Goal: Book appointment/travel/reservation

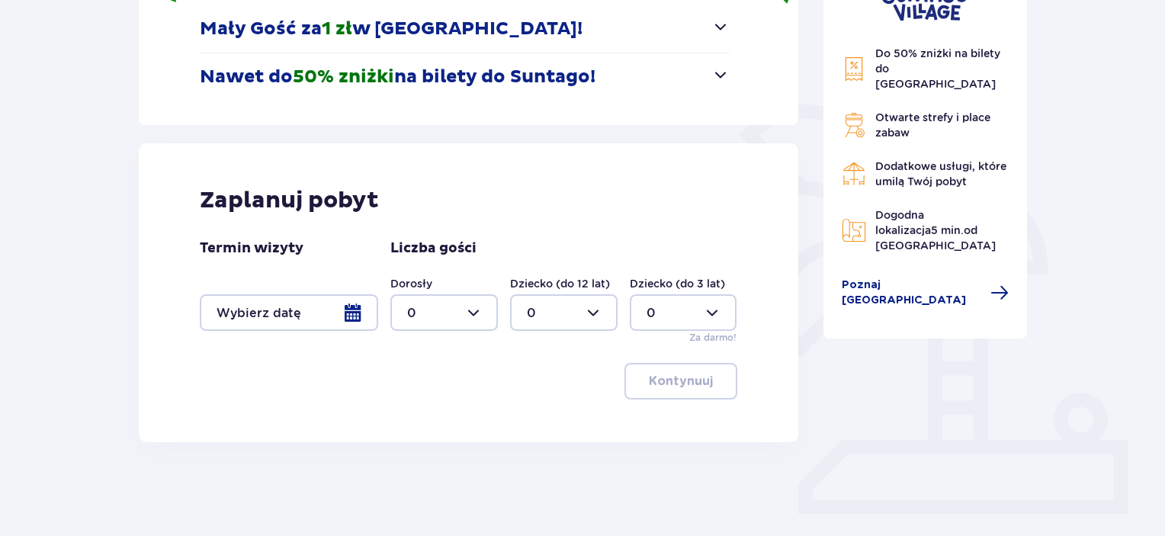
scroll to position [305, 0]
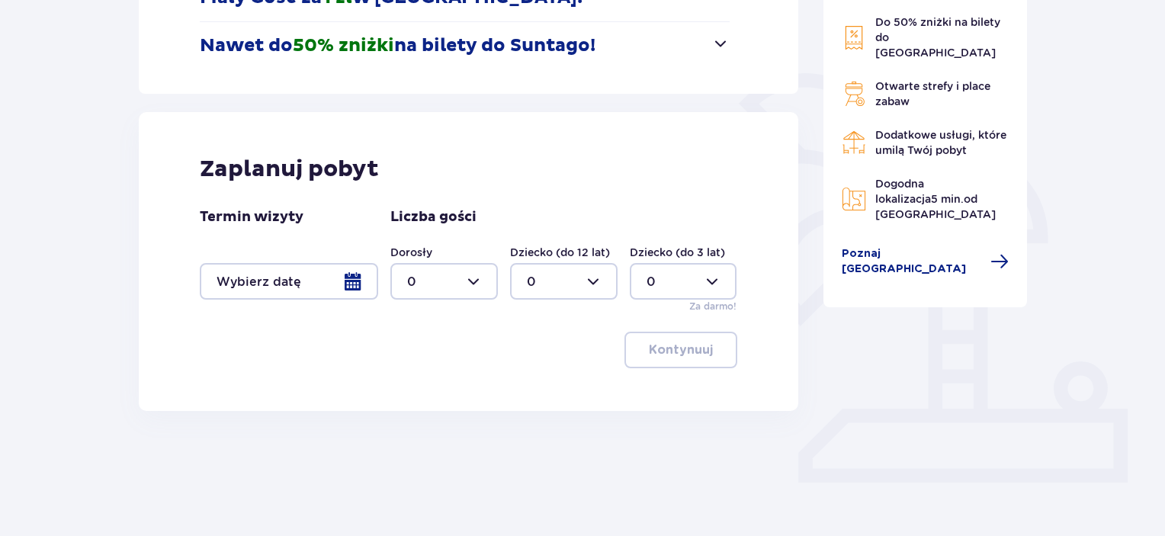
click at [359, 281] on div at bounding box center [289, 281] width 178 height 37
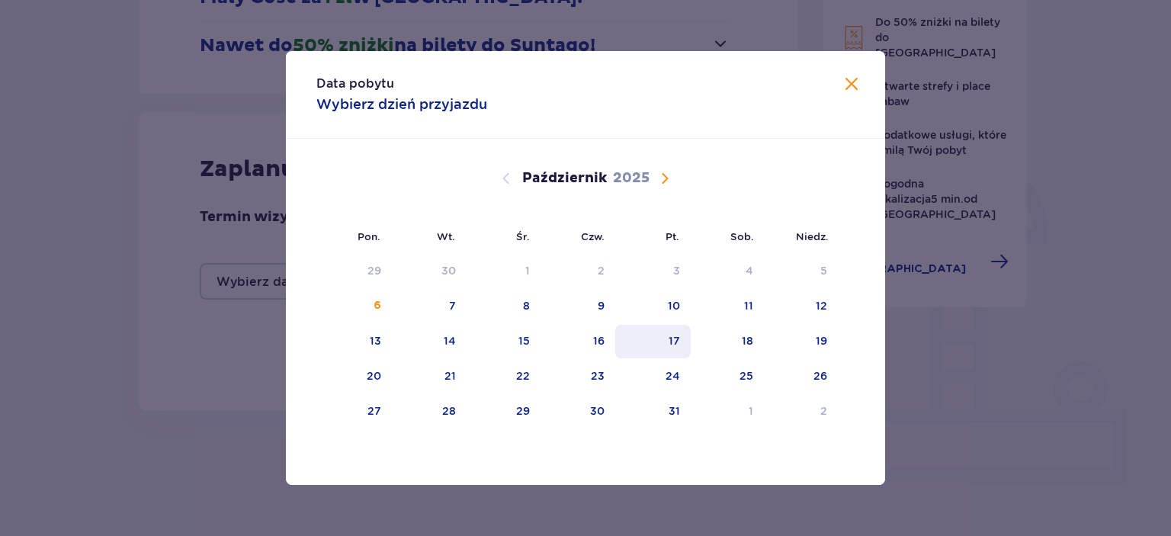
click at [678, 341] on div "17" at bounding box center [674, 340] width 11 height 15
click at [820, 333] on div "19" at bounding box center [821, 340] width 11 height 15
type input "[DATE] - [DATE]"
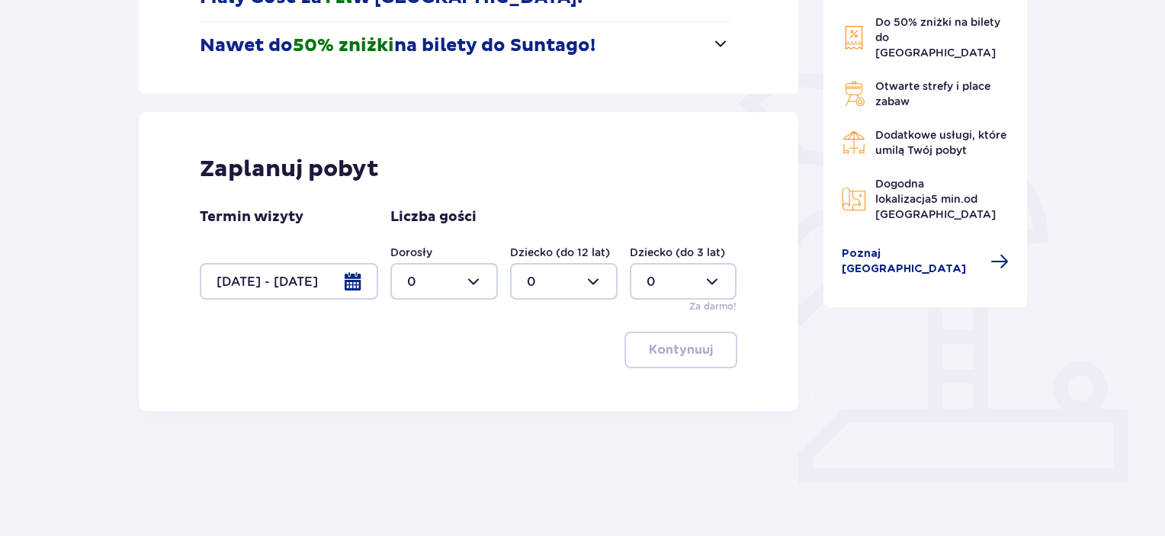
click at [486, 278] on div at bounding box center [443, 281] width 107 height 37
click at [412, 395] on p "2" at bounding box center [411, 391] width 8 height 17
type input "2"
click at [576, 287] on div at bounding box center [563, 281] width 107 height 37
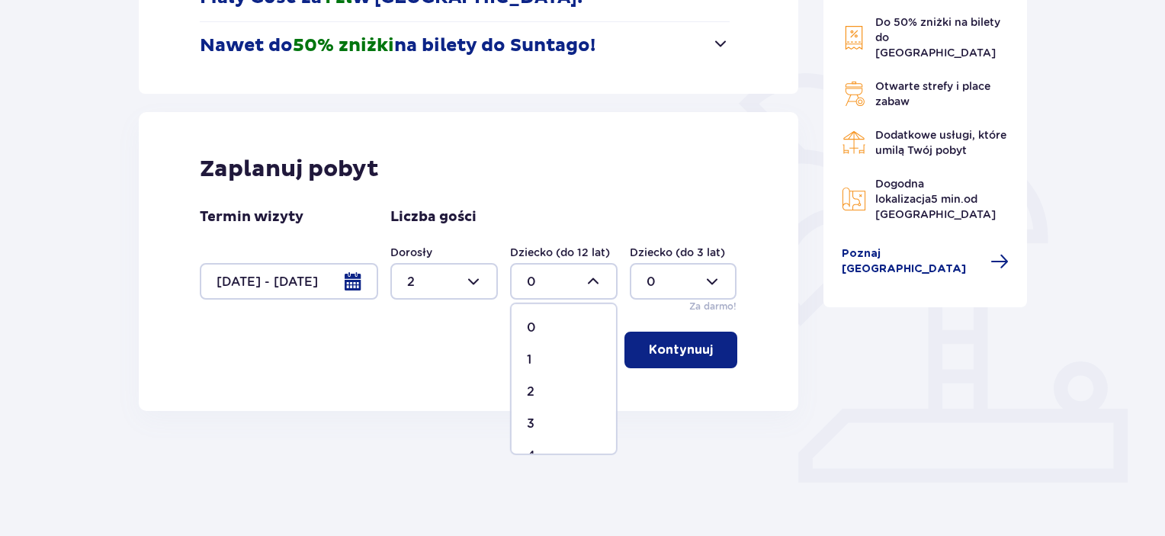
click at [540, 361] on div "1" at bounding box center [564, 359] width 74 height 17
click at [595, 281] on div at bounding box center [563, 281] width 107 height 37
drag, startPoint x: 532, startPoint y: 396, endPoint x: 543, endPoint y: 389, distance: 12.7
click at [534, 393] on p "2" at bounding box center [531, 391] width 8 height 17
type input "2"
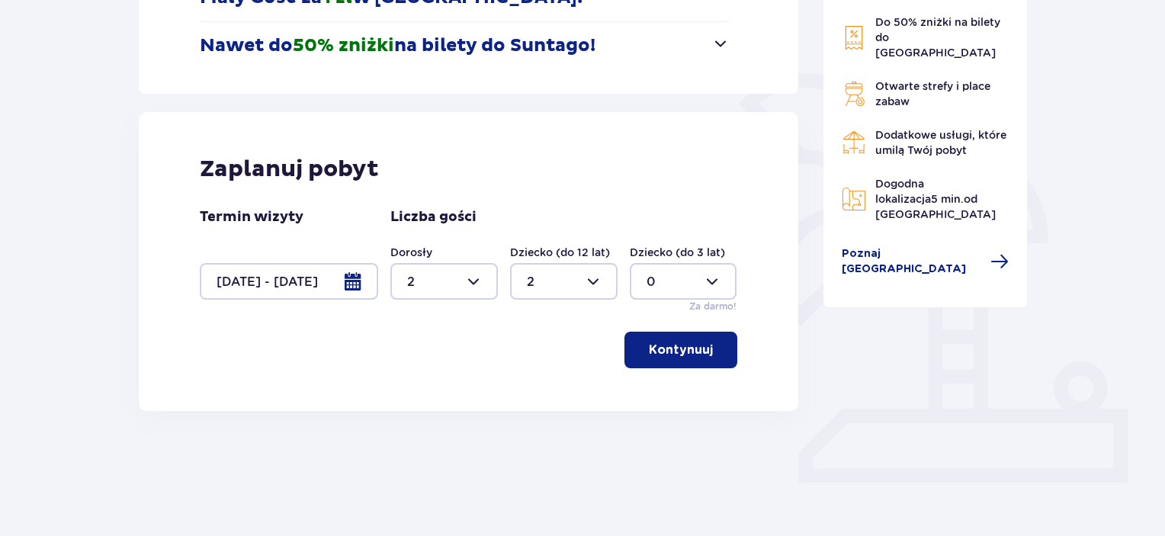
click at [664, 350] on p "Kontynuuj" at bounding box center [681, 350] width 64 height 17
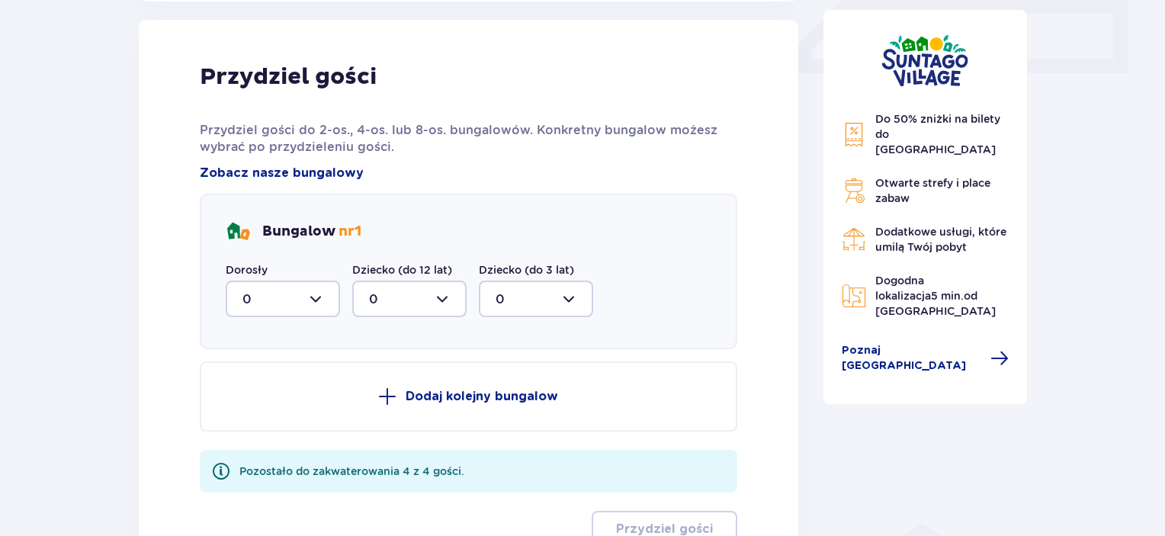
scroll to position [715, 0]
click at [317, 301] on div at bounding box center [283, 298] width 114 height 37
click at [252, 401] on div "2" at bounding box center [282, 408] width 81 height 17
type input "2"
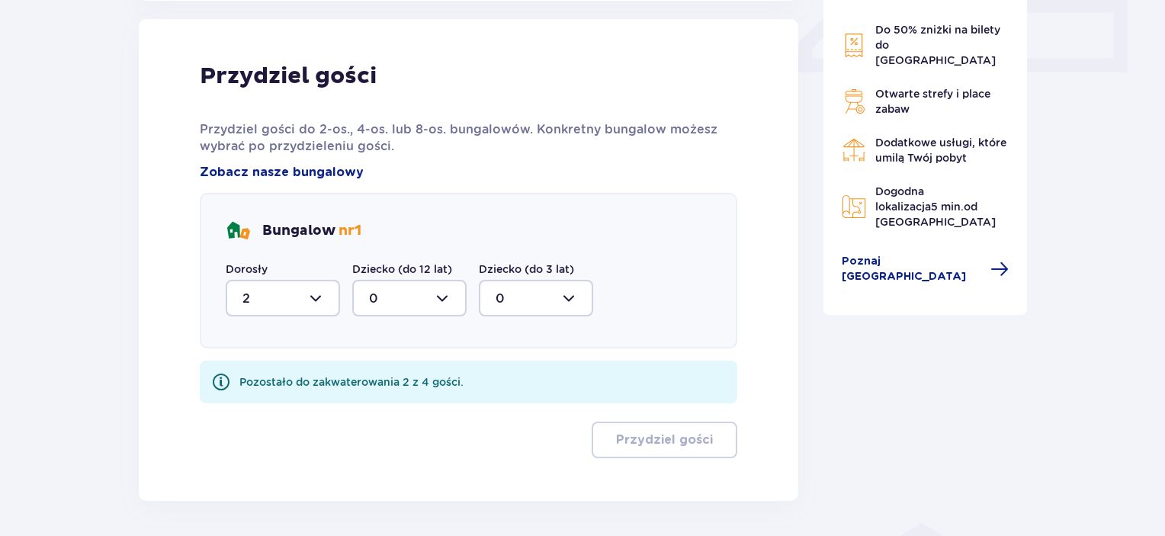
click at [406, 304] on div at bounding box center [409, 298] width 114 height 37
click at [374, 409] on p "2" at bounding box center [373, 408] width 8 height 17
type input "2"
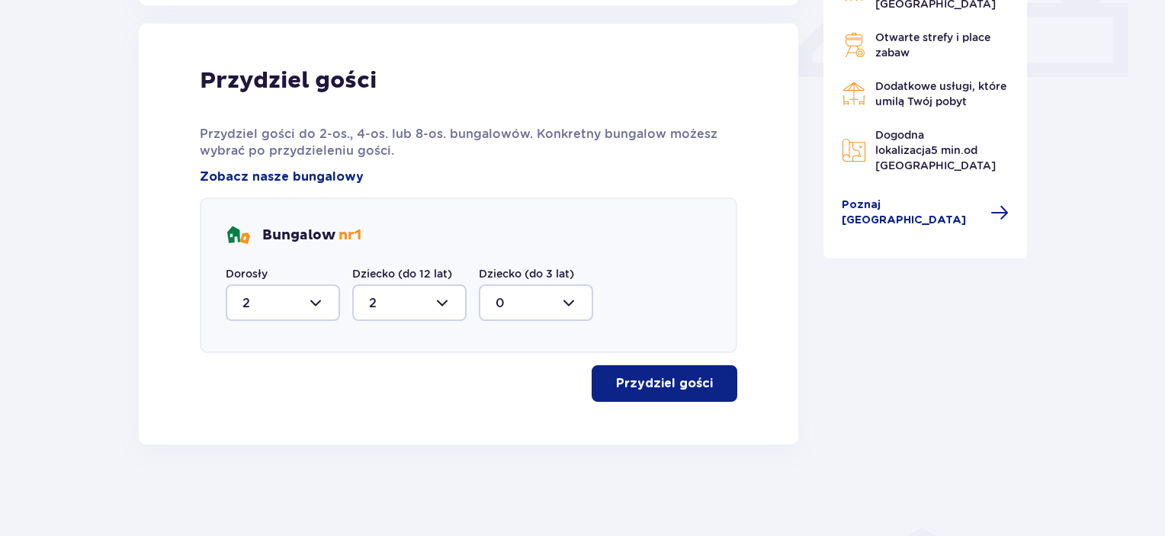
scroll to position [709, 0]
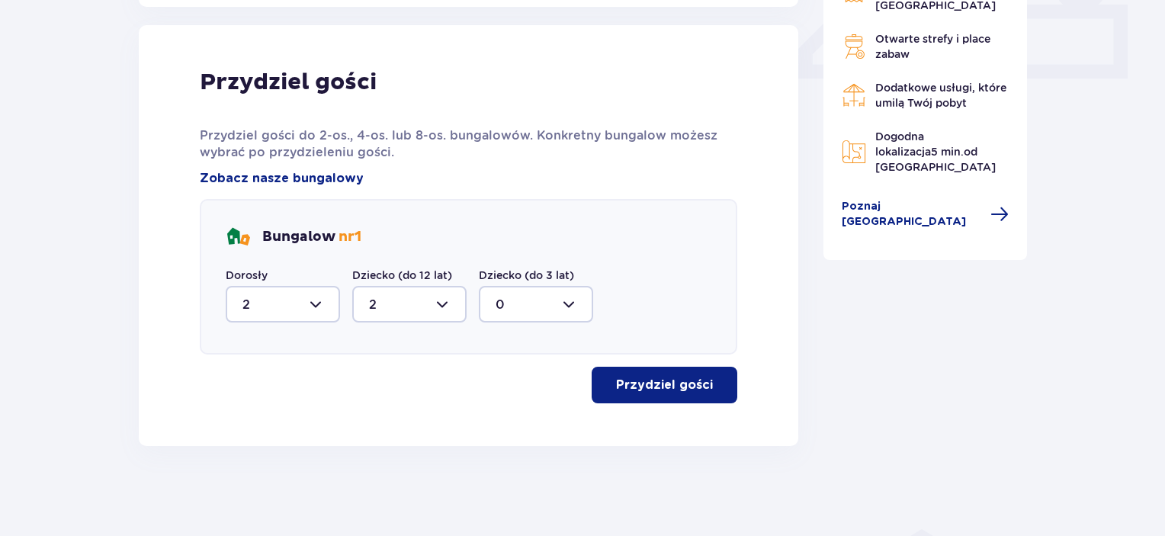
click at [707, 390] on span "button" at bounding box center [716, 385] width 18 height 18
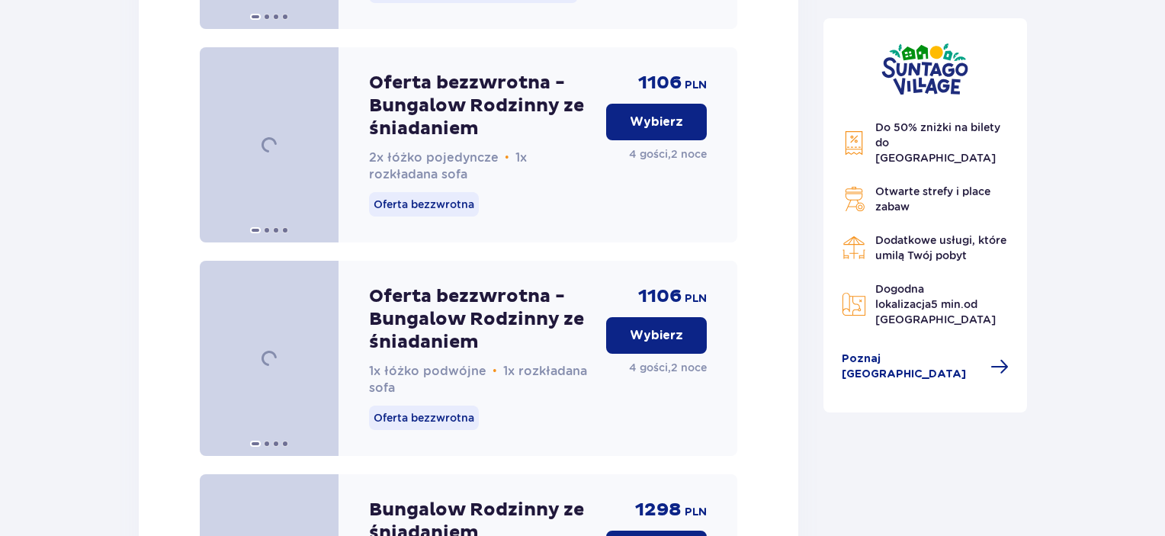
scroll to position [2058, 0]
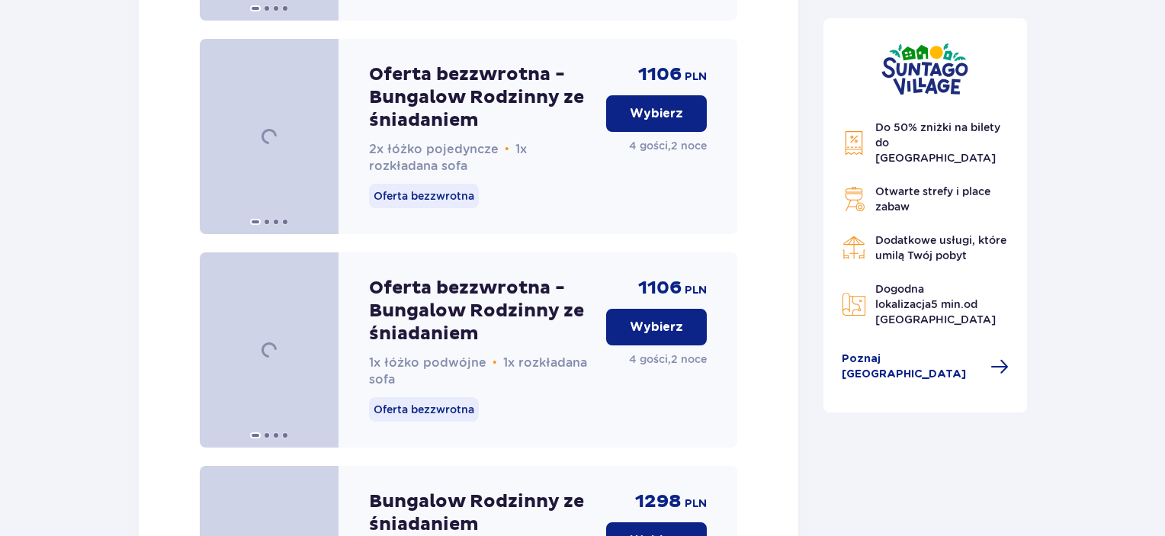
click at [635, 345] on button "Wybierz" at bounding box center [656, 327] width 101 height 37
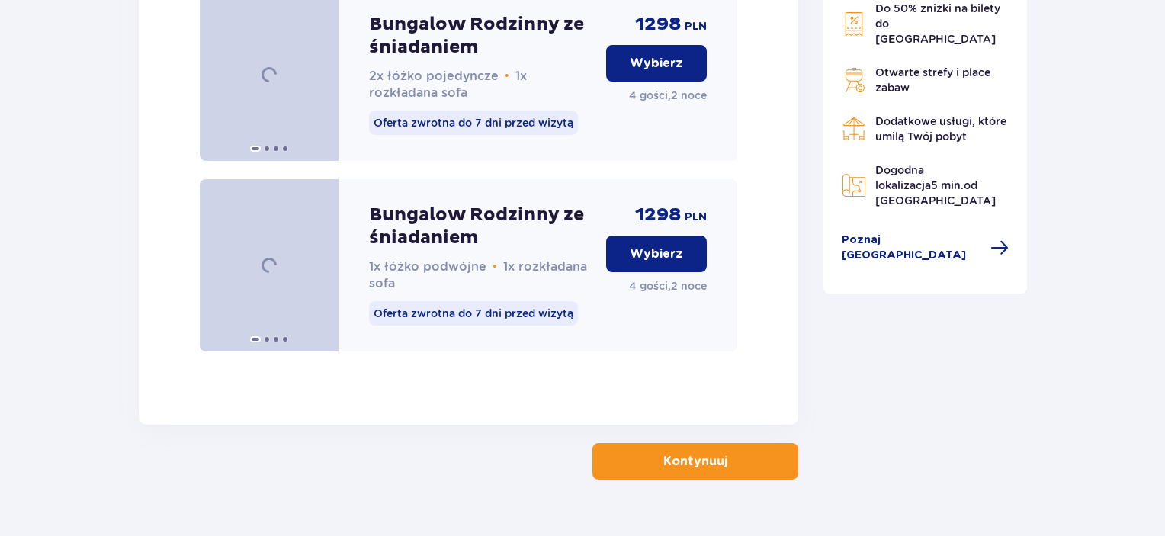
scroll to position [2589, 0]
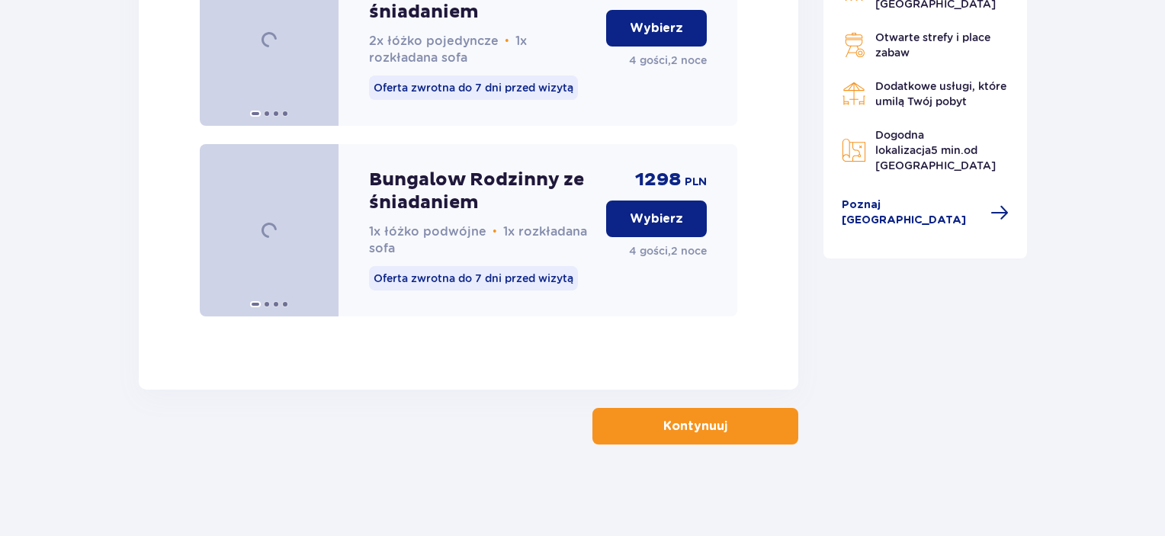
click at [712, 434] on p "Kontynuuj" at bounding box center [695, 426] width 64 height 17
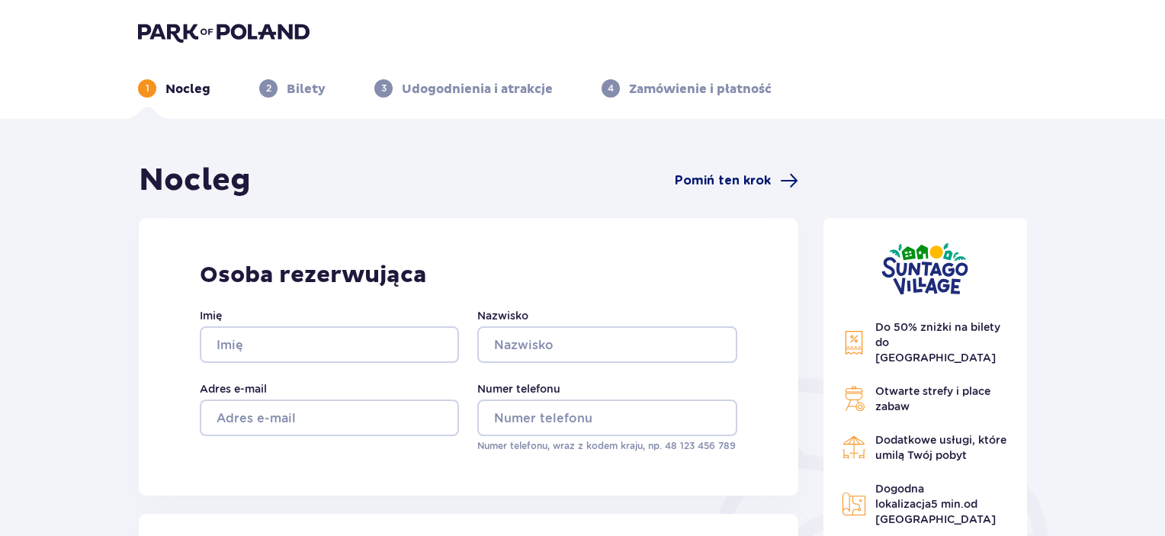
click at [735, 172] on span "Pomiń ten krok" at bounding box center [737, 181] width 124 height 18
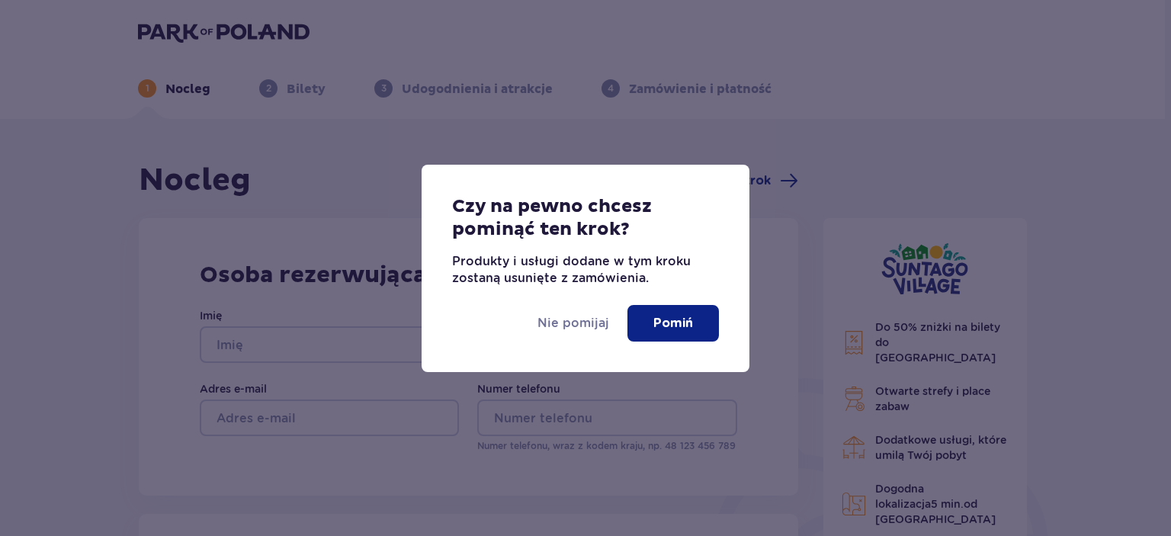
drag, startPoint x: 661, startPoint y: 322, endPoint x: 661, endPoint y: 314, distance: 8.4
click at [660, 319] on p "Pomiń" at bounding box center [673, 323] width 40 height 17
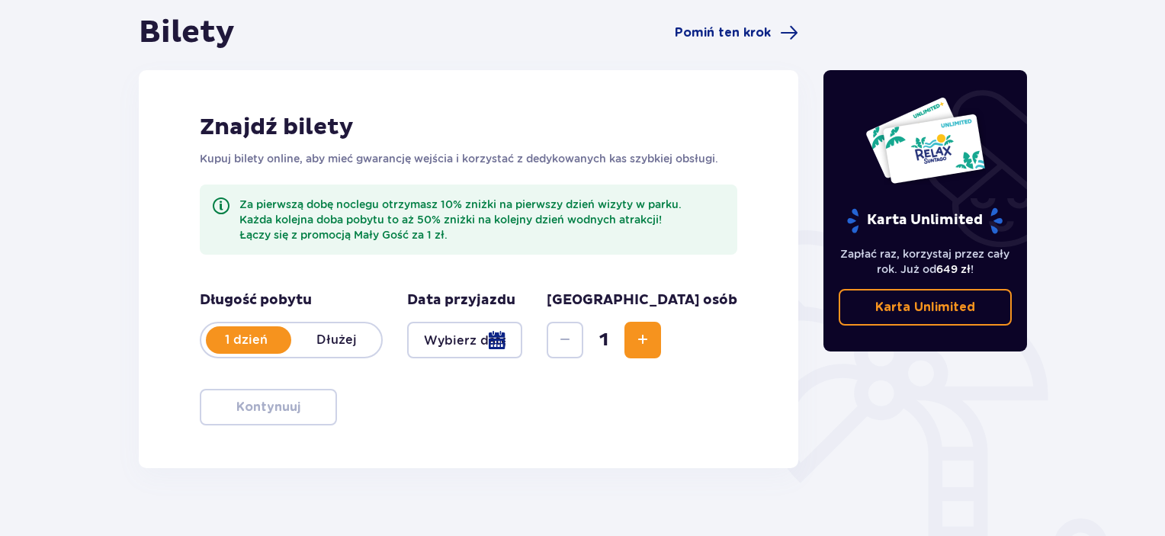
scroll to position [152, 0]
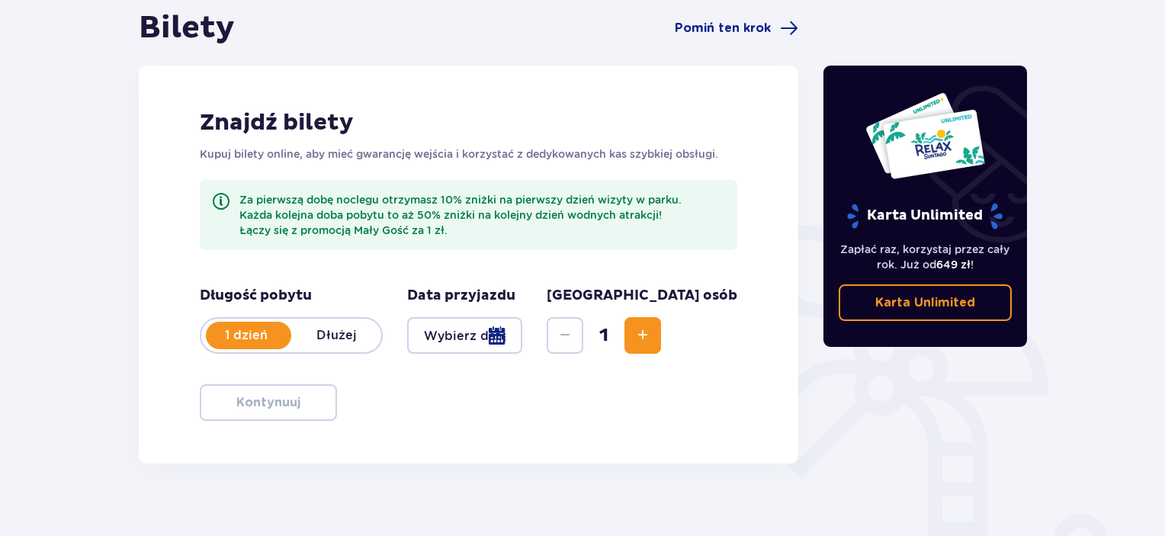
click at [473, 335] on div at bounding box center [464, 335] width 115 height 37
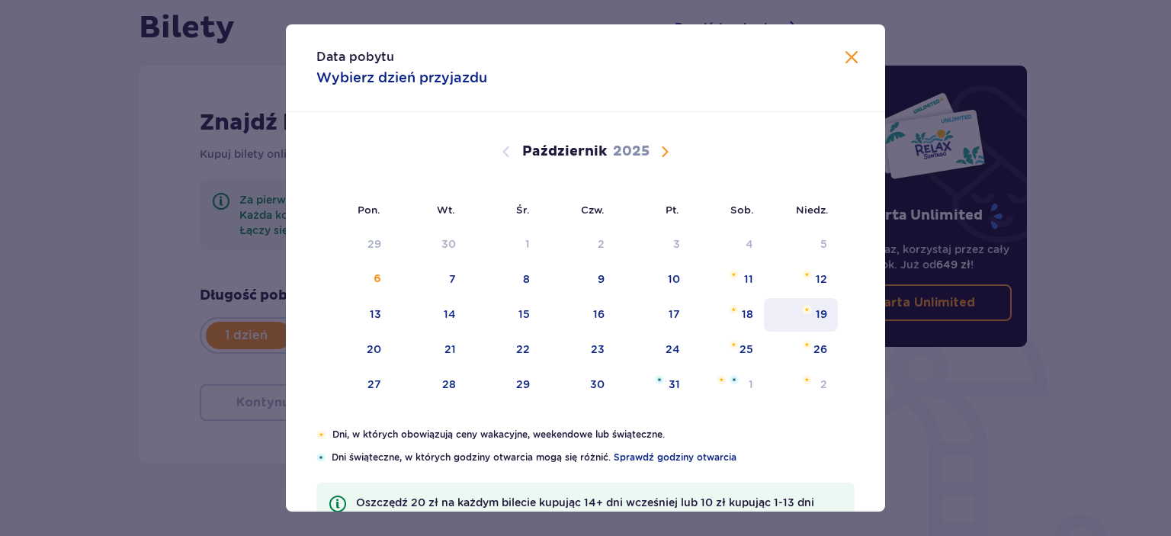
drag, startPoint x: 672, startPoint y: 318, endPoint x: 817, endPoint y: 313, distance: 145.7
click at [673, 318] on div "17" at bounding box center [674, 313] width 11 height 15
type input "[DATE]"
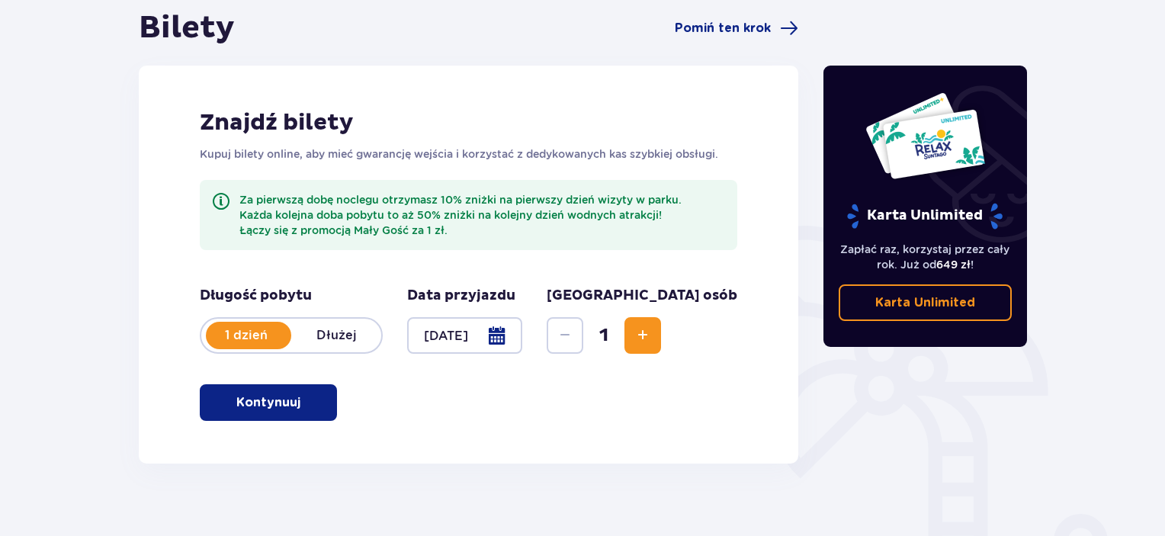
click at [652, 338] on span "Zwiększ" at bounding box center [643, 335] width 18 height 18
click at [652, 340] on span "Zwiększ" at bounding box center [643, 335] width 18 height 18
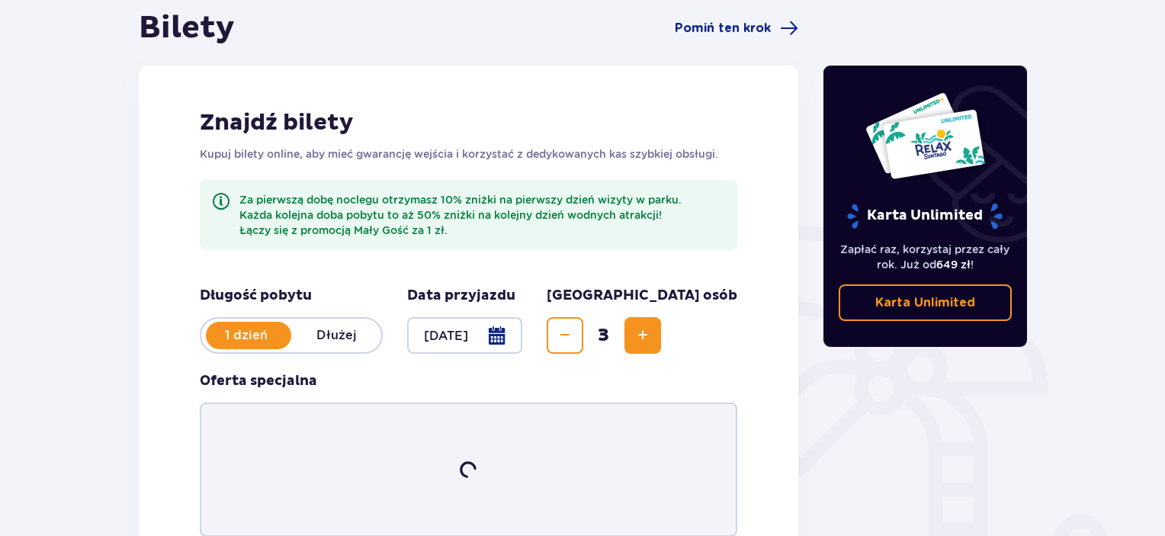
click at [652, 335] on span "Zwiększ" at bounding box center [643, 335] width 18 height 18
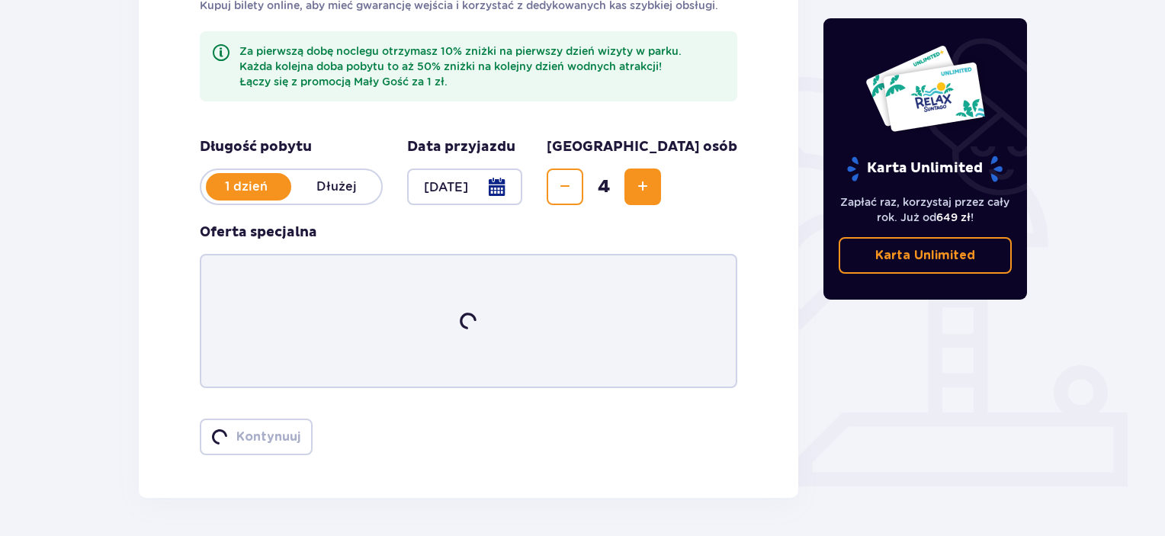
scroll to position [305, 0]
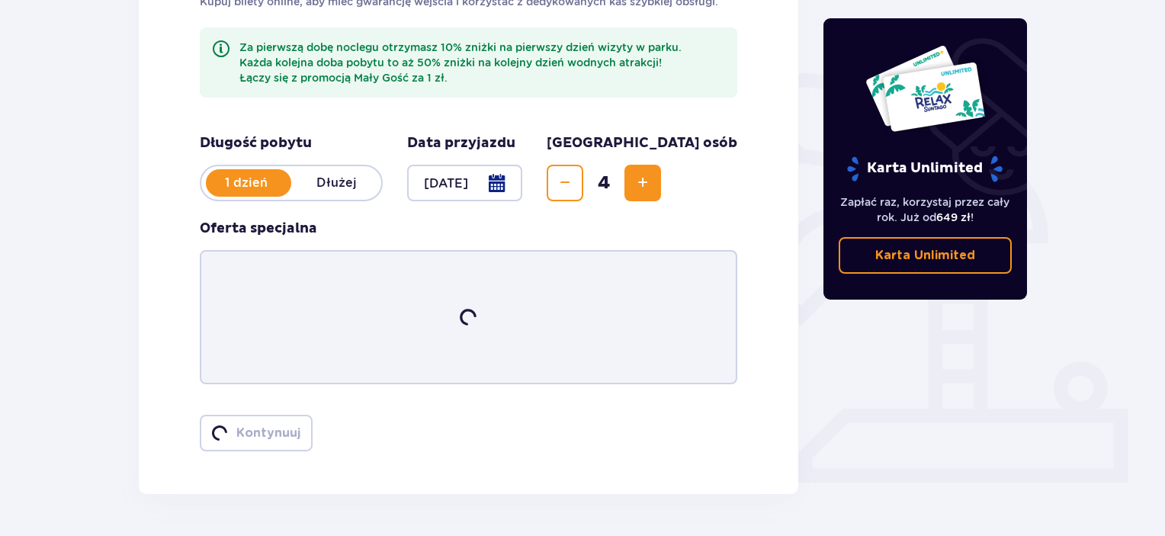
click at [342, 177] on p "Dłużej" at bounding box center [336, 183] width 90 height 17
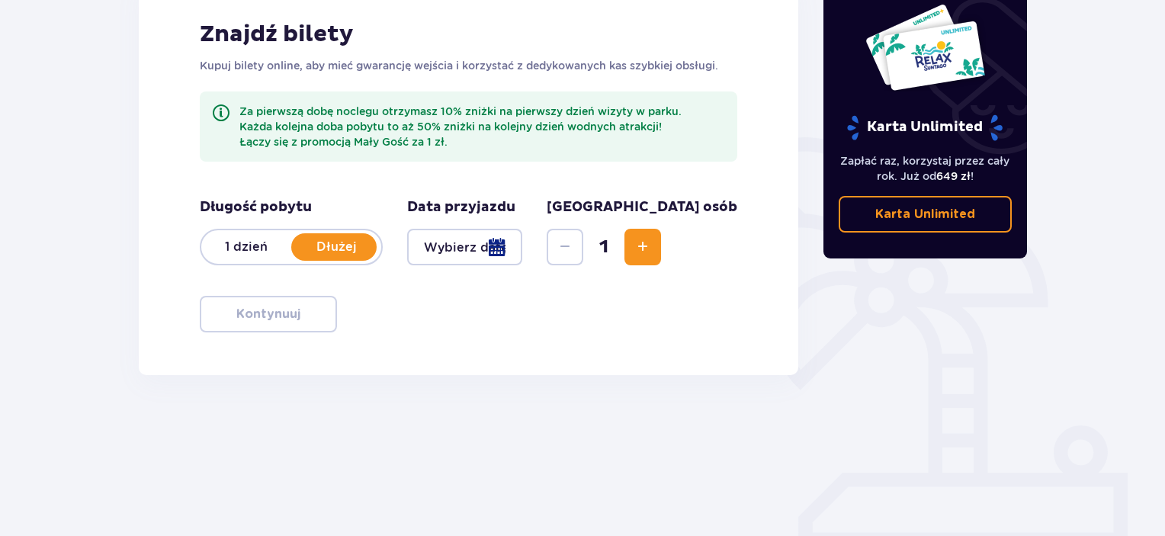
scroll to position [241, 0]
click at [522, 249] on div at bounding box center [464, 247] width 115 height 37
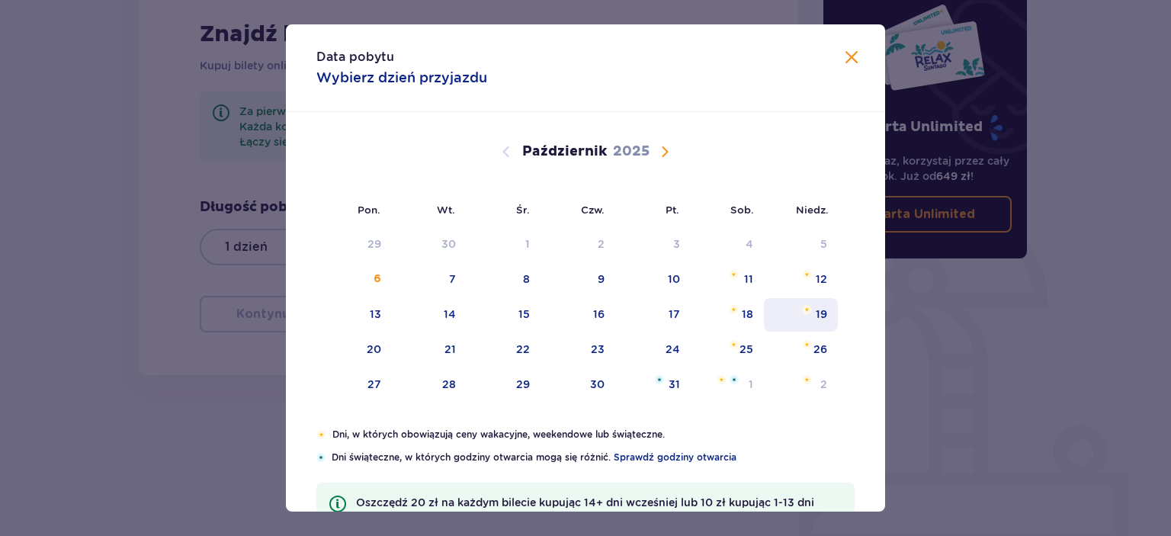
drag, startPoint x: 659, startPoint y: 308, endPoint x: 814, endPoint y: 312, distance: 154.8
click at [668, 310] on div "17" at bounding box center [652, 315] width 75 height 34
click at [816, 310] on div "19" at bounding box center [821, 313] width 11 height 15
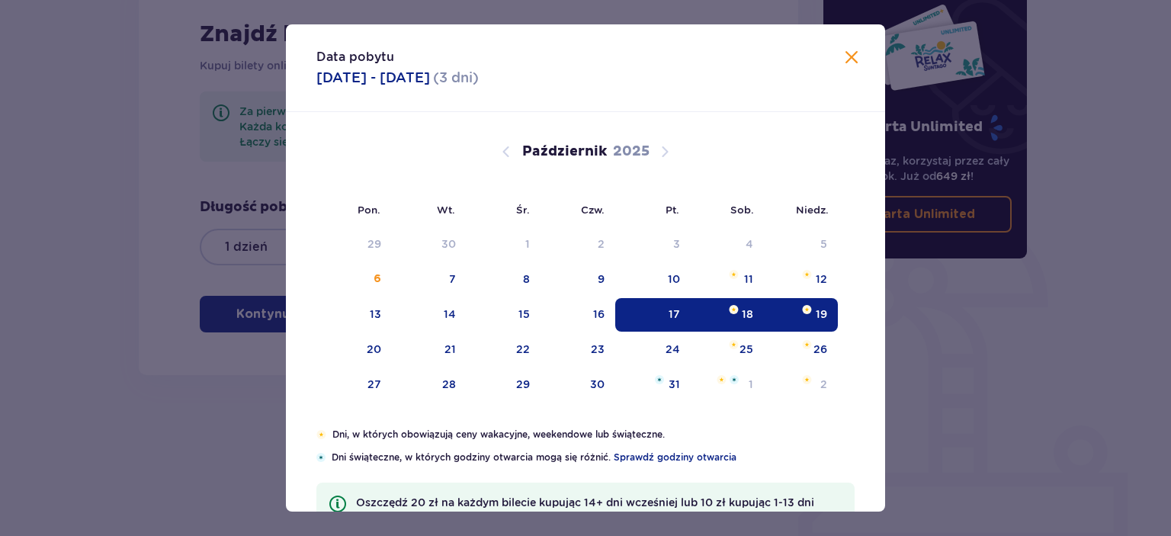
type input "[DATE] - [DATE]"
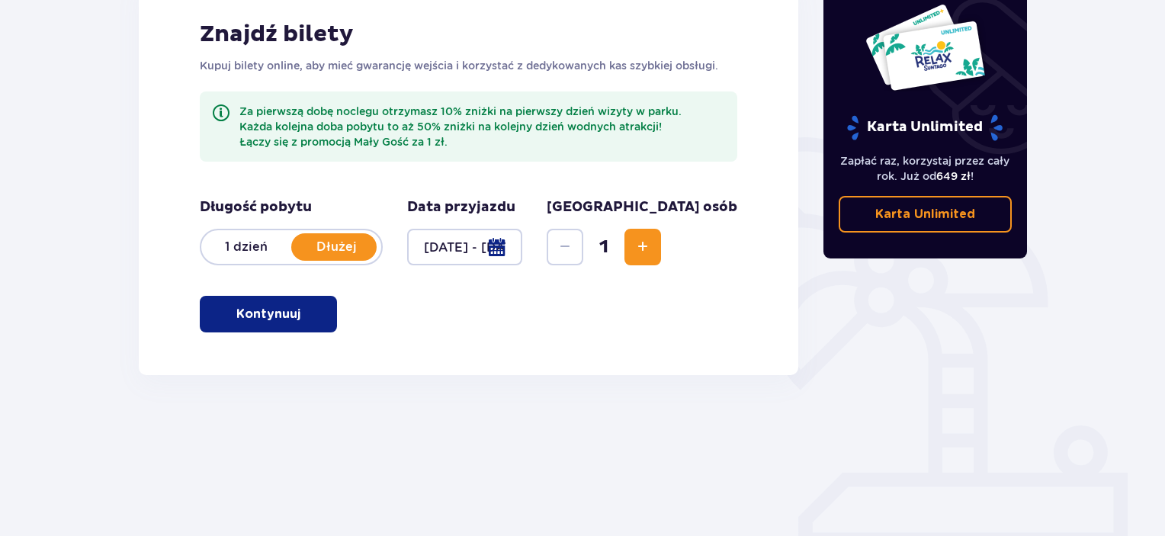
click at [661, 234] on button "Zwiększ" at bounding box center [642, 247] width 37 height 37
click at [652, 245] on span "Zwiększ" at bounding box center [643, 247] width 18 height 18
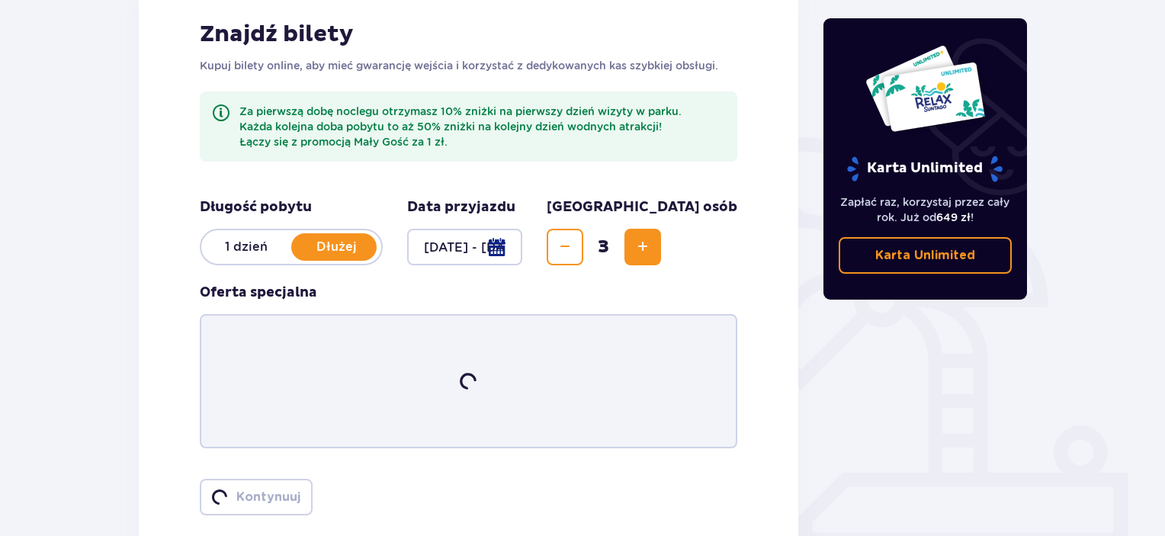
click at [652, 245] on span "Zwiększ" at bounding box center [643, 247] width 18 height 18
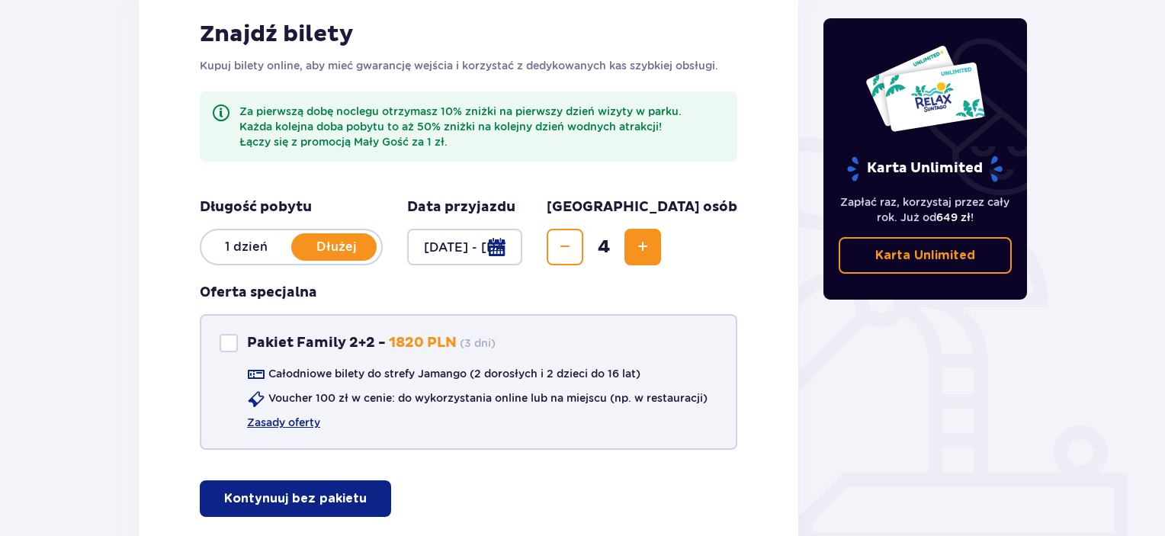
click at [233, 344] on div "Pakiet Family 2+2" at bounding box center [229, 343] width 18 height 18
checkbox input "true"
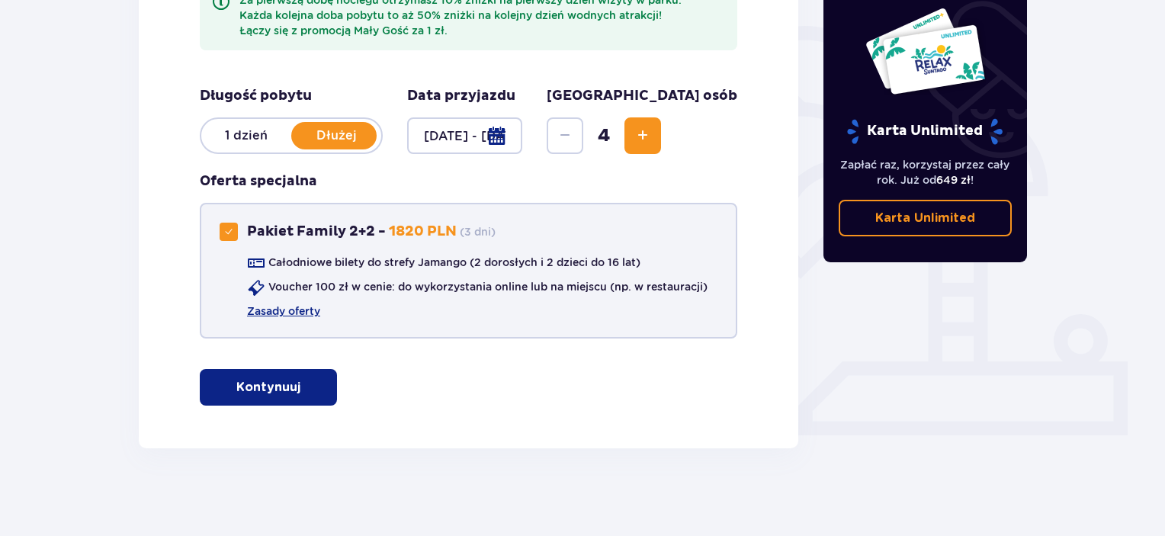
scroll to position [355, 0]
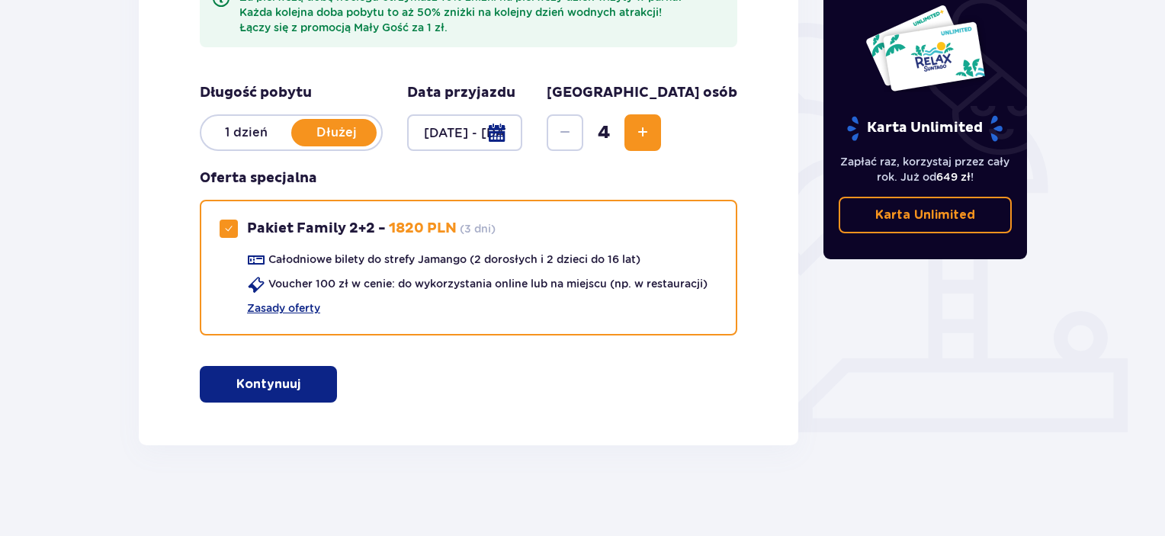
click at [313, 390] on button "Kontynuuj" at bounding box center [268, 384] width 137 height 37
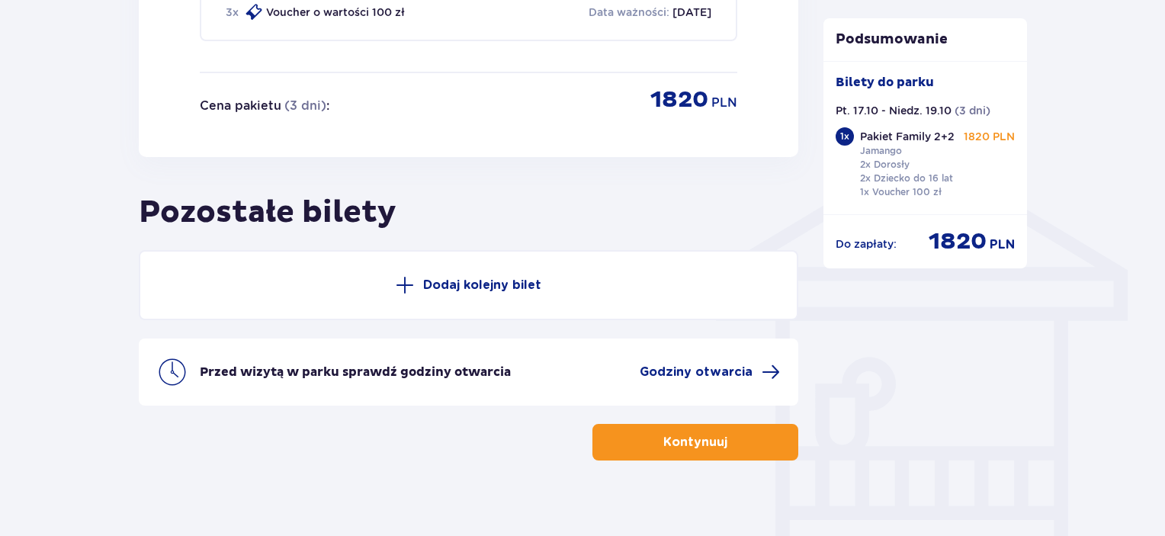
scroll to position [1104, 0]
